Goal: Task Accomplishment & Management: Manage account settings

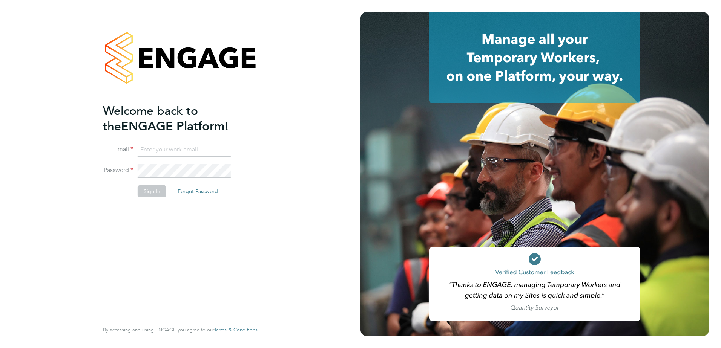
type input "paul.marcus@vistry.co.uk"
click at [145, 189] on button "Sign In" at bounding box center [152, 192] width 29 height 12
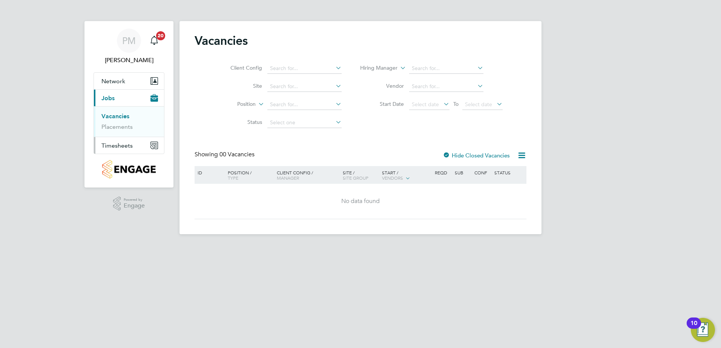
click at [113, 145] on span "Timesheets" at bounding box center [116, 145] width 31 height 7
click at [121, 135] on link "Timesheets" at bounding box center [116, 133] width 31 height 7
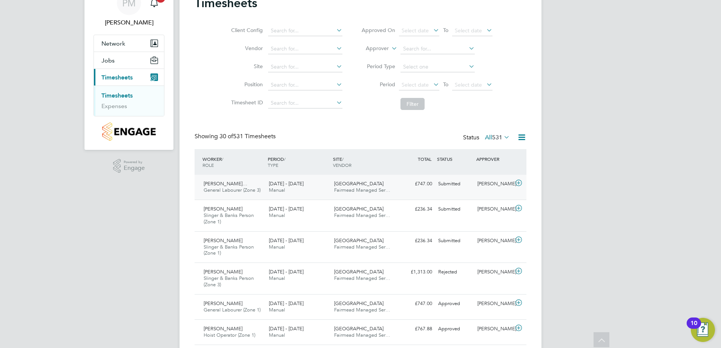
click at [222, 185] on span "[PERSON_NAME]…" at bounding box center [226, 184] width 44 height 6
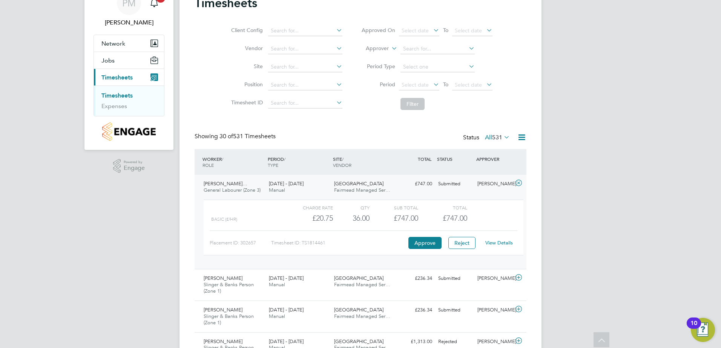
click at [505, 241] on link "View Details" at bounding box center [499, 243] width 28 height 6
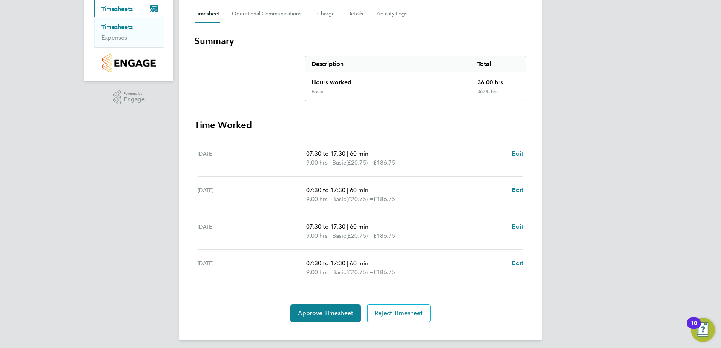
scroll to position [111, 0]
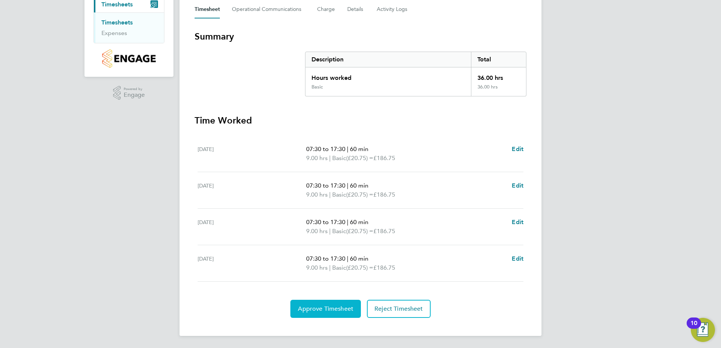
click at [316, 308] on span "Approve Timesheet" at bounding box center [325, 309] width 55 height 8
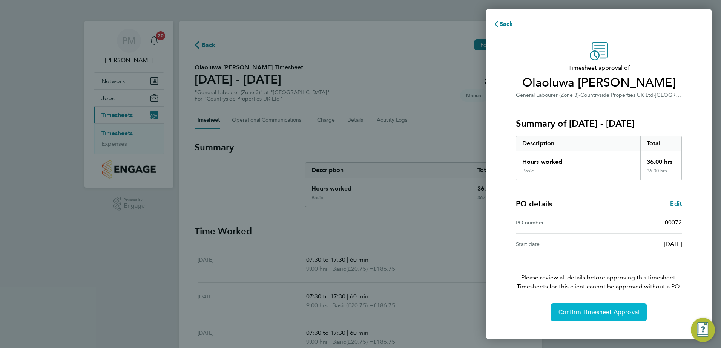
click at [575, 309] on span "Confirm Timesheet Approval" at bounding box center [598, 313] width 81 height 8
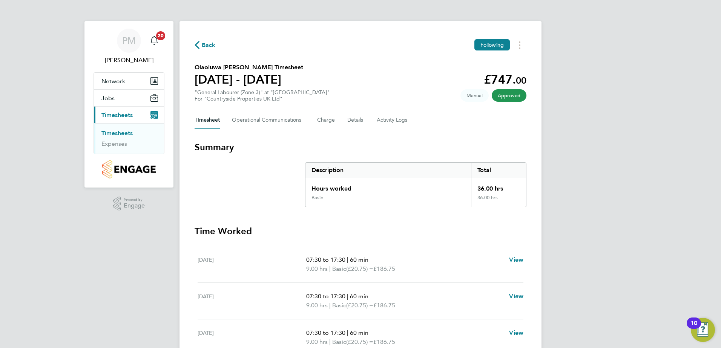
click at [114, 133] on link "Timesheets" at bounding box center [116, 133] width 31 height 7
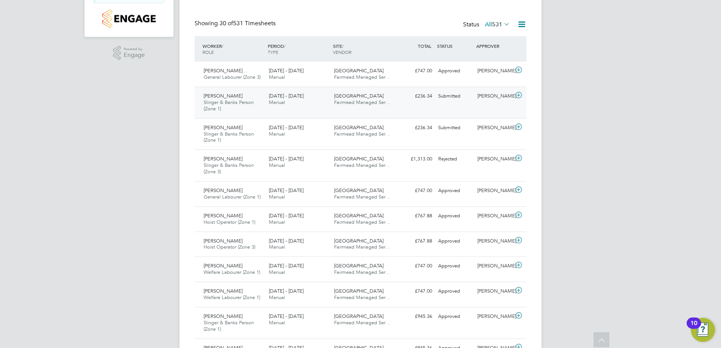
click at [222, 98] on span "[PERSON_NAME]" at bounding box center [223, 96] width 39 height 6
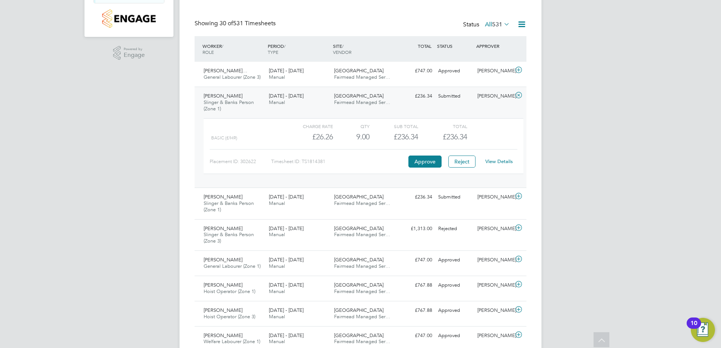
click at [489, 161] on link "View Details" at bounding box center [499, 161] width 28 height 6
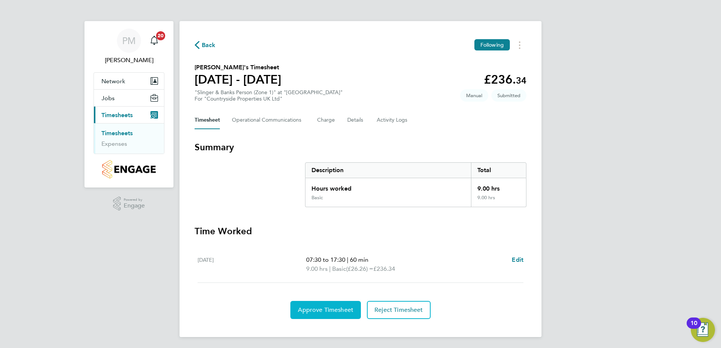
click at [317, 308] on span "Approve Timesheet" at bounding box center [325, 311] width 55 height 8
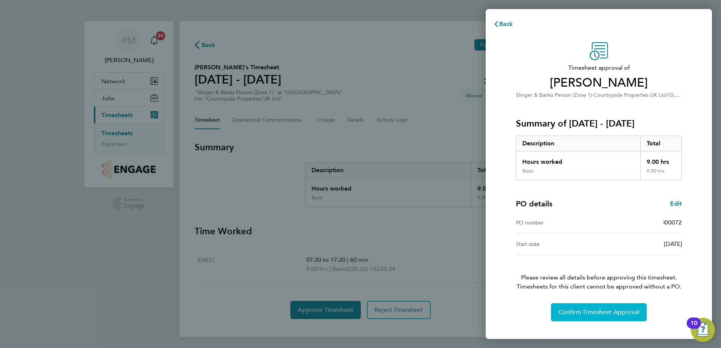
click at [591, 320] on button "Confirm Timesheet Approval" at bounding box center [599, 313] width 96 height 18
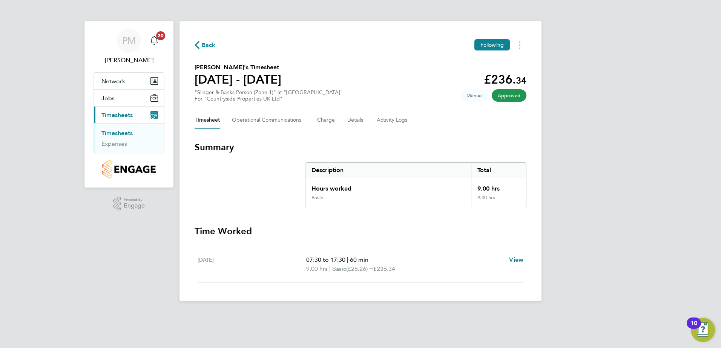
click at [120, 134] on link "Timesheets" at bounding box center [116, 133] width 31 height 7
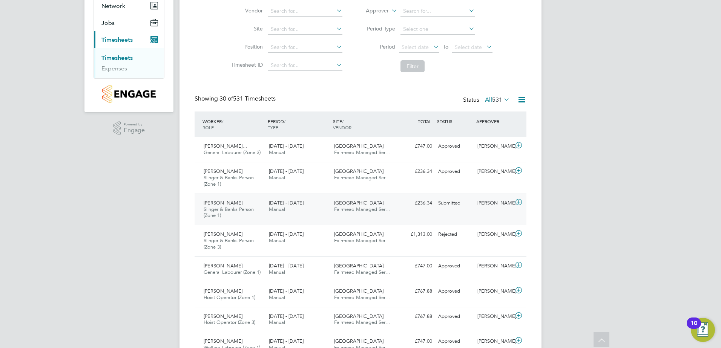
click at [219, 205] on span "[PERSON_NAME]" at bounding box center [223, 203] width 39 height 6
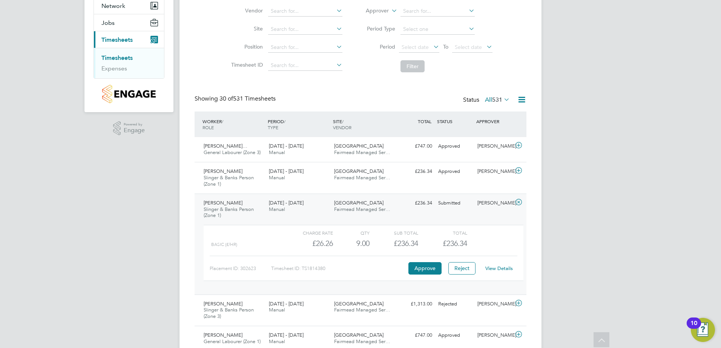
click at [495, 268] on link "View Details" at bounding box center [499, 268] width 28 height 6
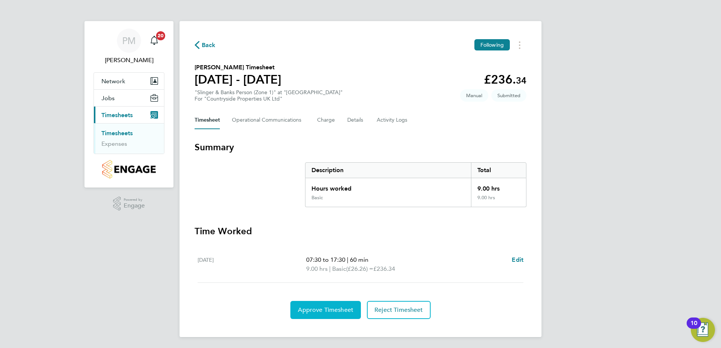
click at [319, 306] on button "Approve Timesheet" at bounding box center [325, 310] width 71 height 18
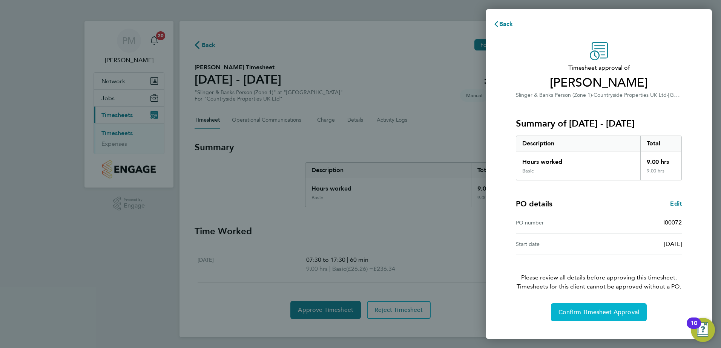
click at [612, 312] on span "Confirm Timesheet Approval" at bounding box center [598, 313] width 81 height 8
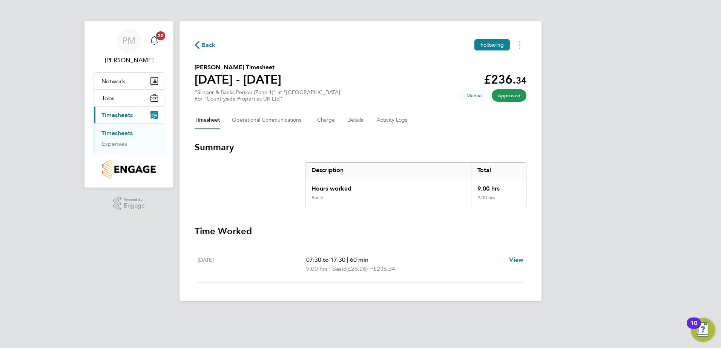
click at [114, 131] on link "Timesheets" at bounding box center [116, 133] width 31 height 7
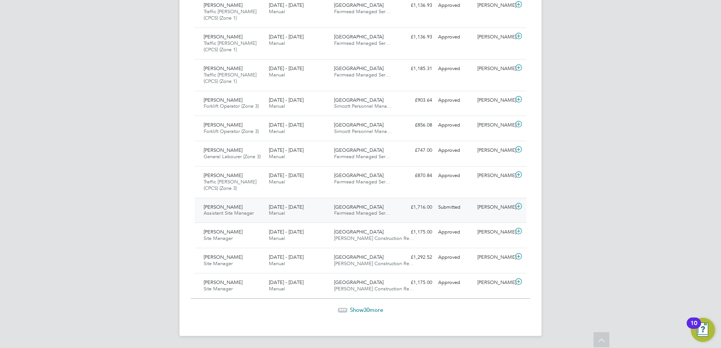
click at [215, 207] on span "[PERSON_NAME]" at bounding box center [223, 207] width 39 height 6
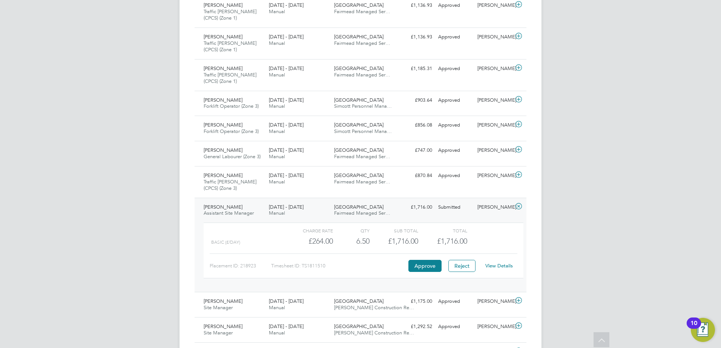
click at [501, 265] on link "View Details" at bounding box center [499, 266] width 28 height 6
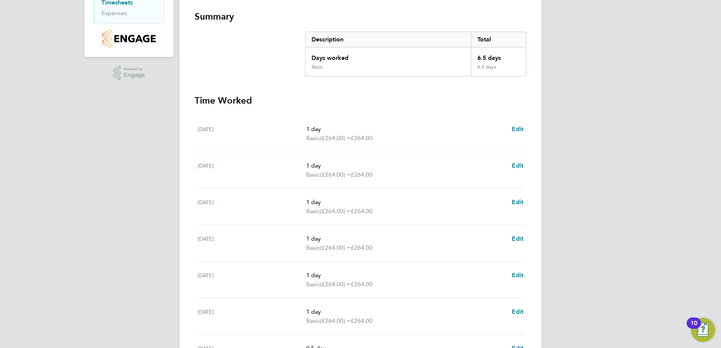
scroll to position [221, 0]
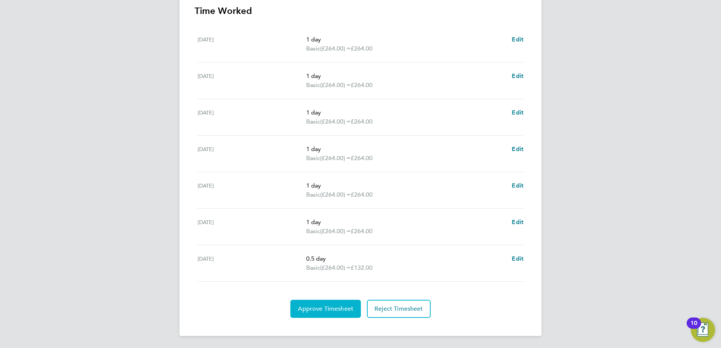
click at [333, 303] on button "Approve Timesheet" at bounding box center [325, 309] width 71 height 18
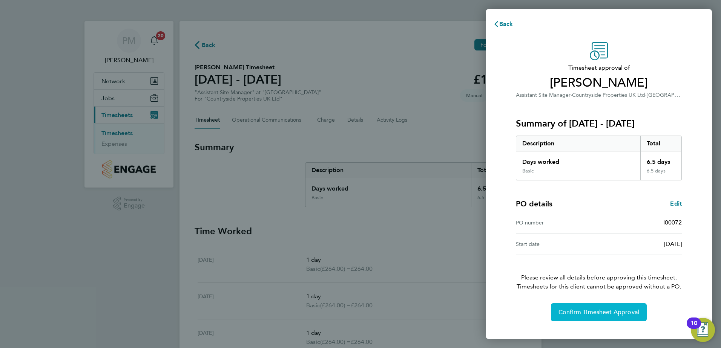
click at [600, 310] on span "Confirm Timesheet Approval" at bounding box center [598, 313] width 81 height 8
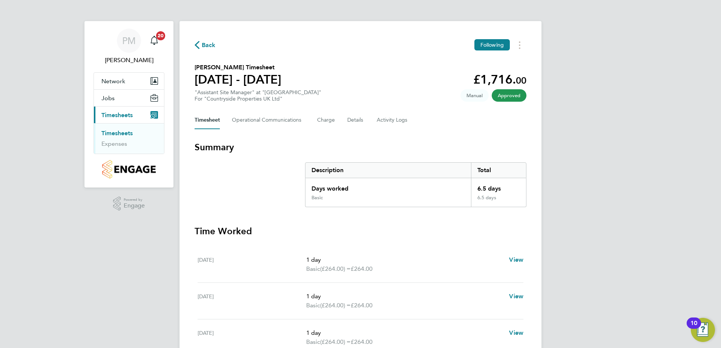
click at [115, 133] on link "Timesheets" at bounding box center [116, 133] width 31 height 7
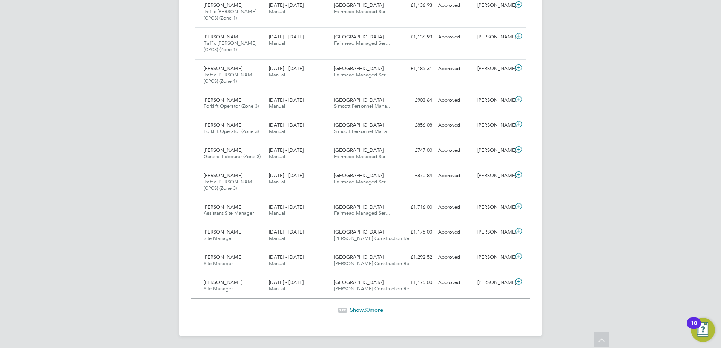
click at [356, 309] on span "Show 30 more" at bounding box center [366, 310] width 33 height 7
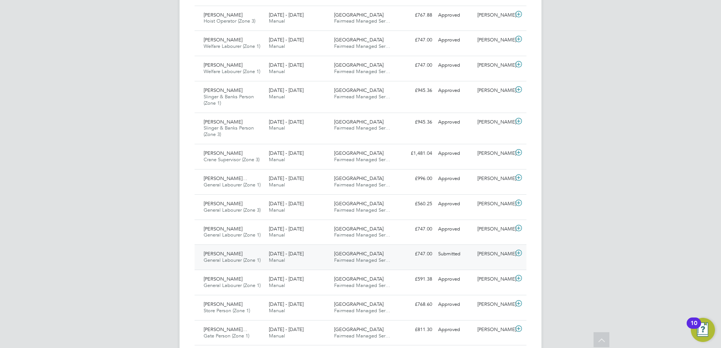
click at [218, 252] on span "[PERSON_NAME]" at bounding box center [223, 254] width 39 height 6
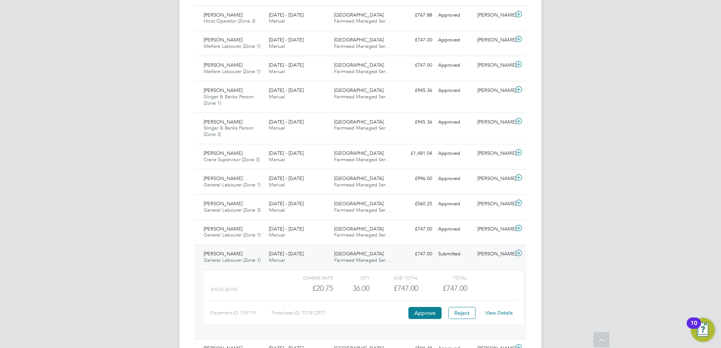
click at [498, 312] on link "View Details" at bounding box center [499, 313] width 28 height 6
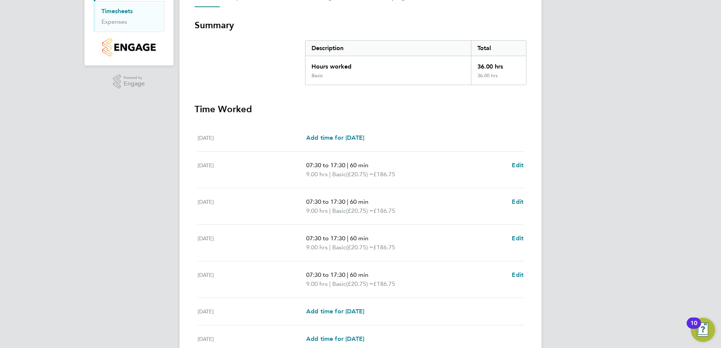
scroll to position [151, 0]
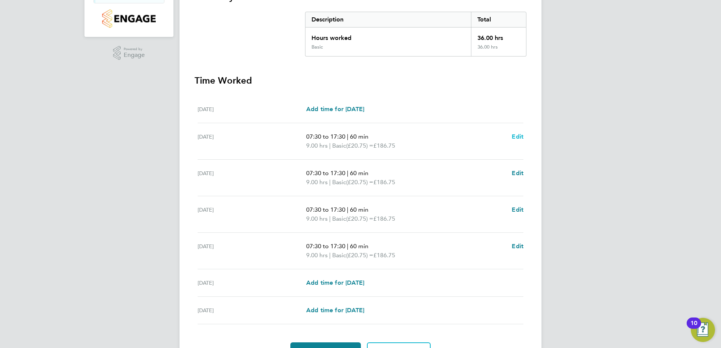
click at [518, 135] on span "Edit" at bounding box center [518, 136] width 12 height 7
select select "60"
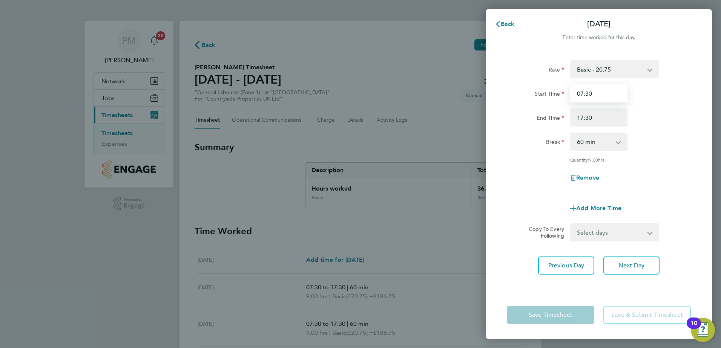
click at [596, 95] on input "07:30" at bounding box center [598, 93] width 57 height 18
type input "0"
click at [605, 93] on input "Start Time" at bounding box center [598, 93] width 57 height 18
type input "1"
type input "07:30"
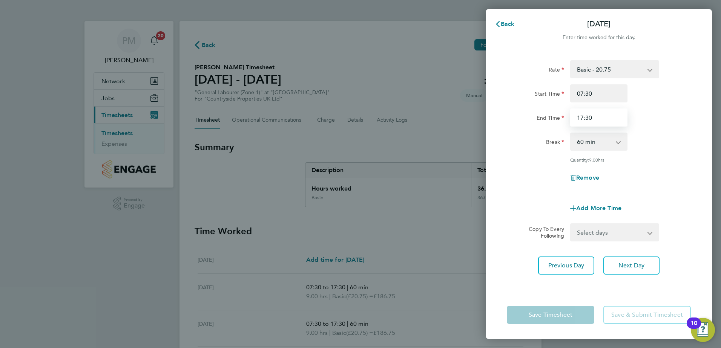
click at [598, 117] on input "17:30" at bounding box center [598, 118] width 57 height 18
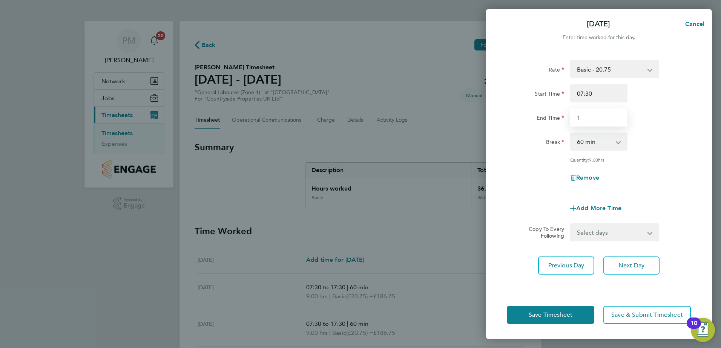
type input "18:00"
click at [545, 313] on span "Save Timesheet" at bounding box center [551, 315] width 44 height 8
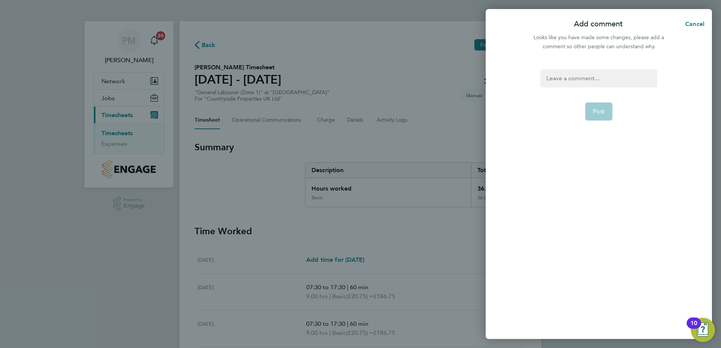
click at [571, 79] on div at bounding box center [598, 78] width 117 height 18
click at [610, 111] on button "Post" at bounding box center [599, 112] width 28 height 18
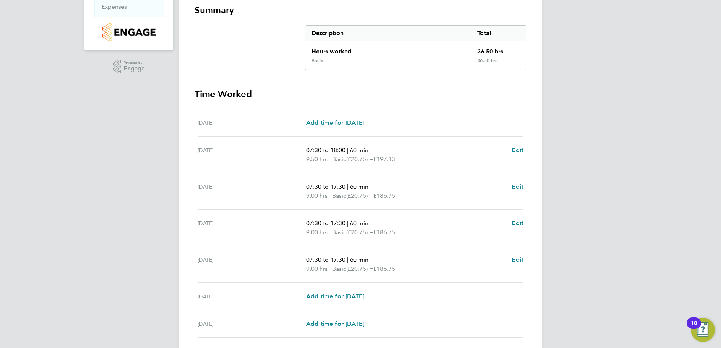
scroll to position [151, 0]
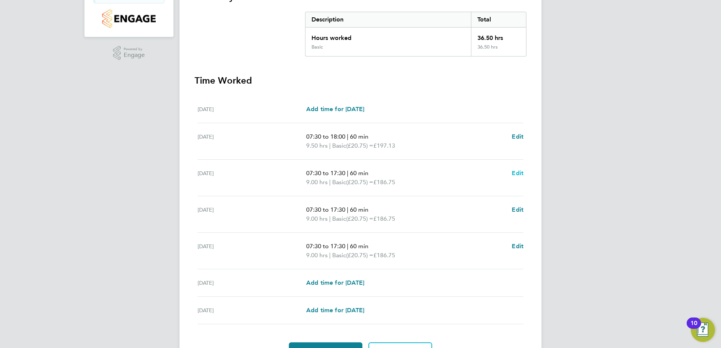
click at [520, 171] on span "Edit" at bounding box center [518, 173] width 12 height 7
select select "60"
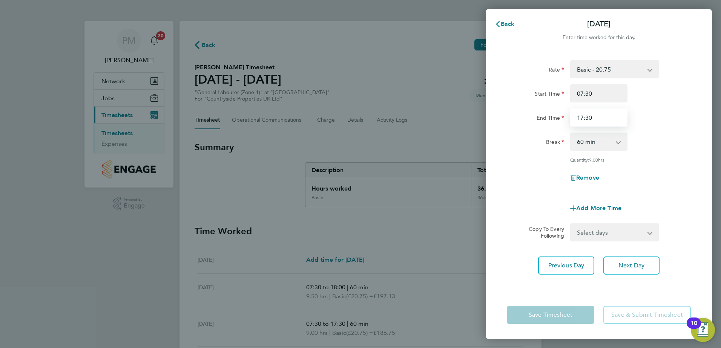
click at [597, 118] on input "17:30" at bounding box center [598, 118] width 57 height 18
type input "18:00"
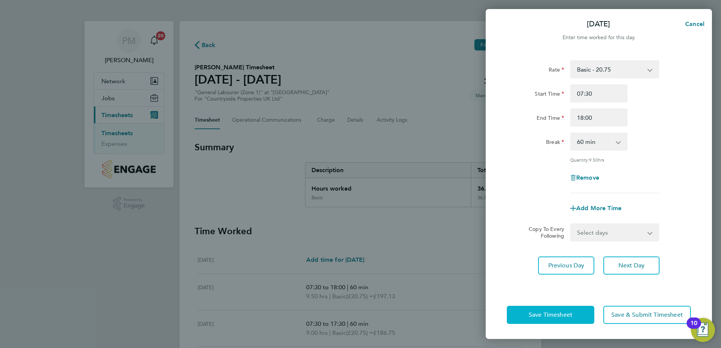
click at [544, 318] on span "Save Timesheet" at bounding box center [551, 315] width 44 height 8
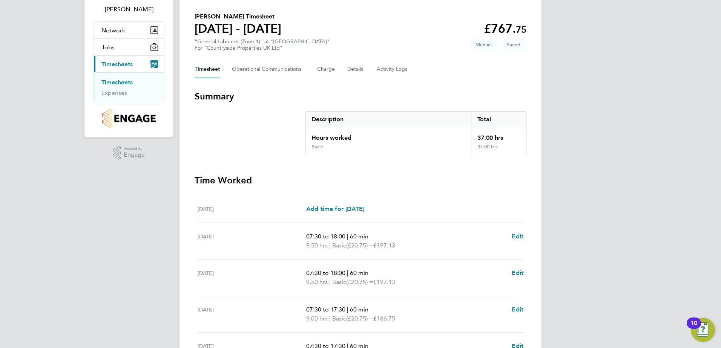
scroll to position [151, 0]
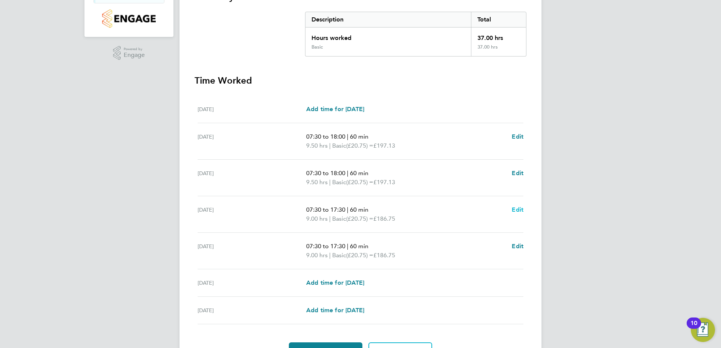
click at [511, 210] on div "07:30 to 17:30 | 60 min 9.00 hrs | Basic (£20.75) = £186.75 Edit" at bounding box center [414, 215] width 217 height 18
click at [517, 207] on span "Edit" at bounding box center [518, 209] width 12 height 7
select select "60"
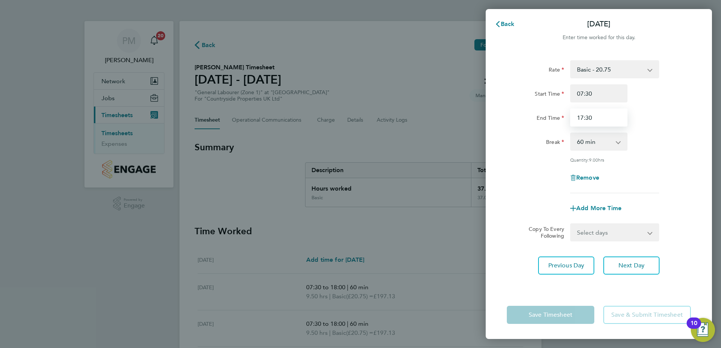
click at [603, 117] on input "17:30" at bounding box center [598, 118] width 57 height 18
type input "18:00"
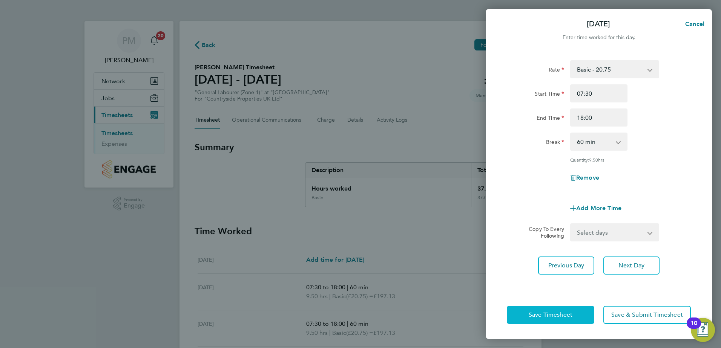
click at [551, 313] on span "Save Timesheet" at bounding box center [551, 315] width 44 height 8
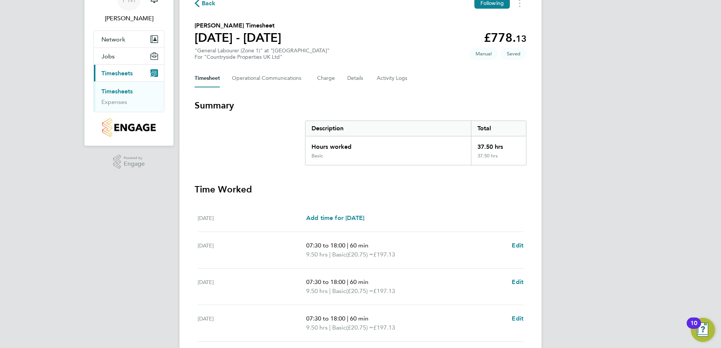
scroll to position [151, 0]
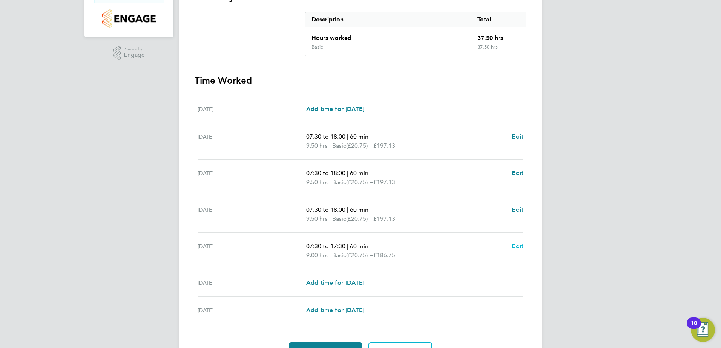
click at [516, 245] on span "Edit" at bounding box center [518, 246] width 12 height 7
select select "60"
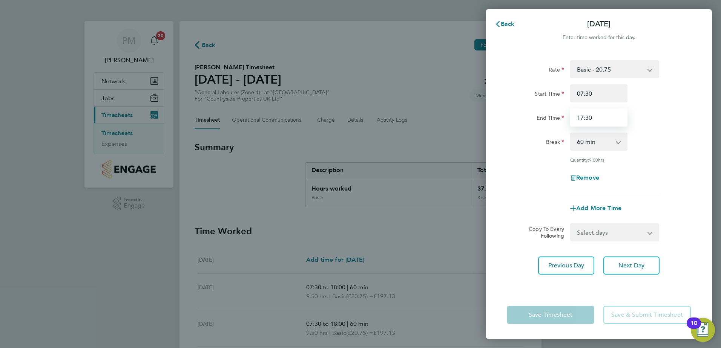
click at [597, 119] on input "17:30" at bounding box center [598, 118] width 57 height 18
type input "18:00"
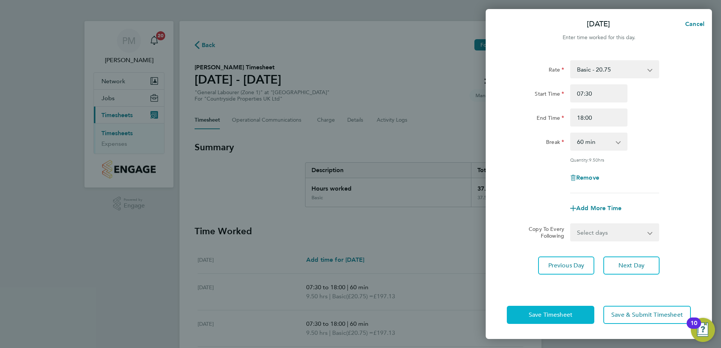
click at [517, 311] on button "Save Timesheet" at bounding box center [550, 315] width 87 height 18
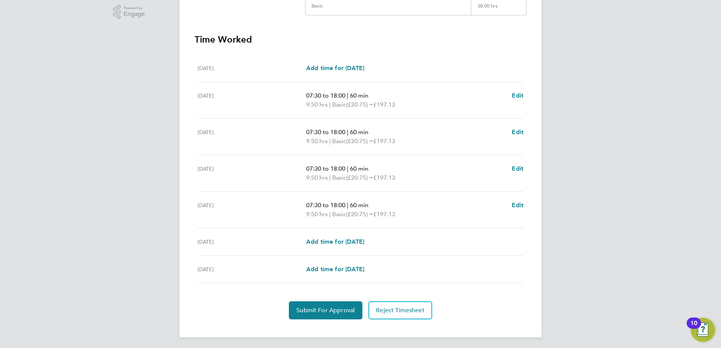
scroll to position [193, 0]
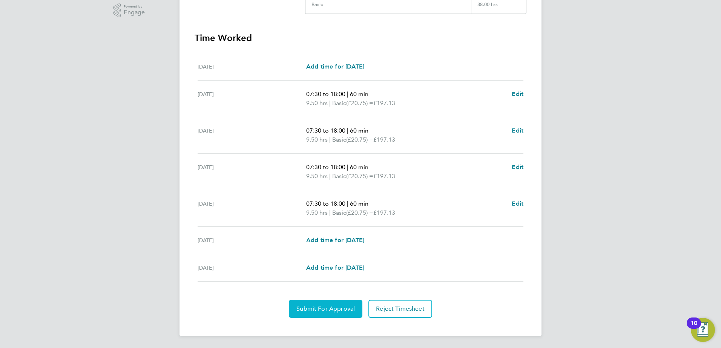
click at [339, 306] on span "Submit For Approval" at bounding box center [325, 309] width 58 height 8
click at [339, 305] on span "Approve Timesheet" at bounding box center [325, 309] width 55 height 8
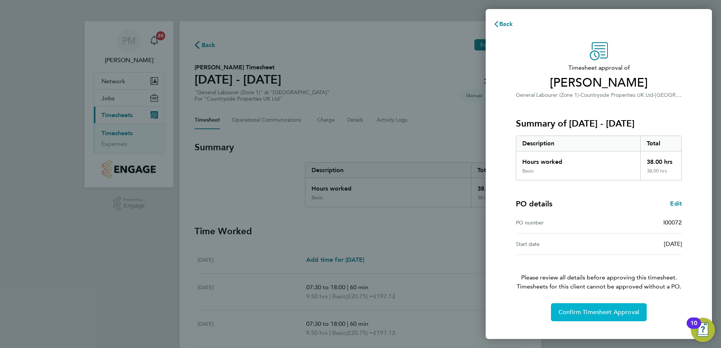
click at [602, 312] on span "Confirm Timesheet Approval" at bounding box center [598, 313] width 81 height 8
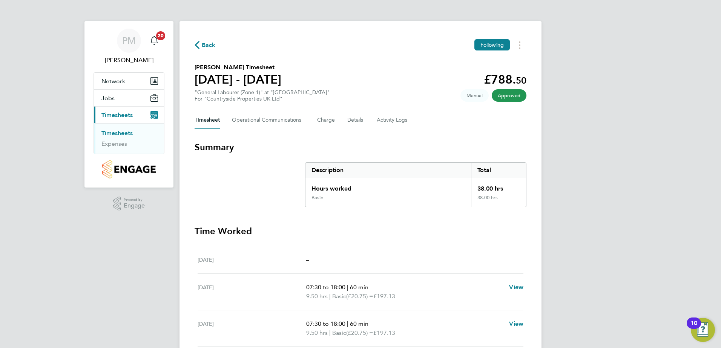
click at [121, 132] on link "Timesheets" at bounding box center [116, 133] width 31 height 7
